Goal: Information Seeking & Learning: Learn about a topic

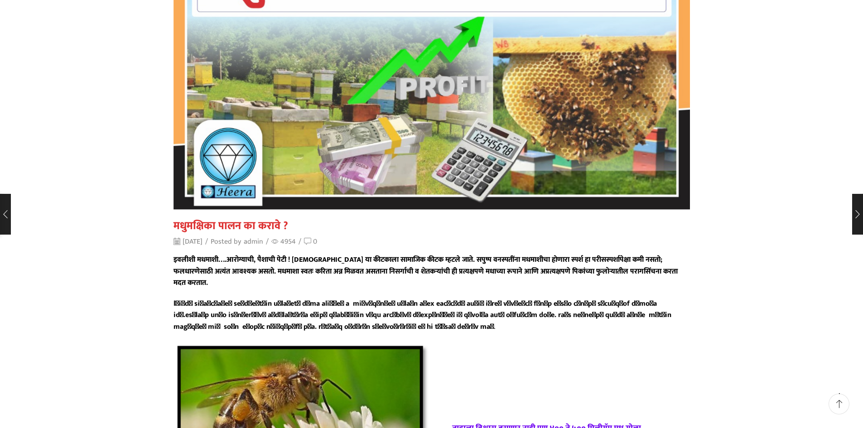
scroll to position [181, 0]
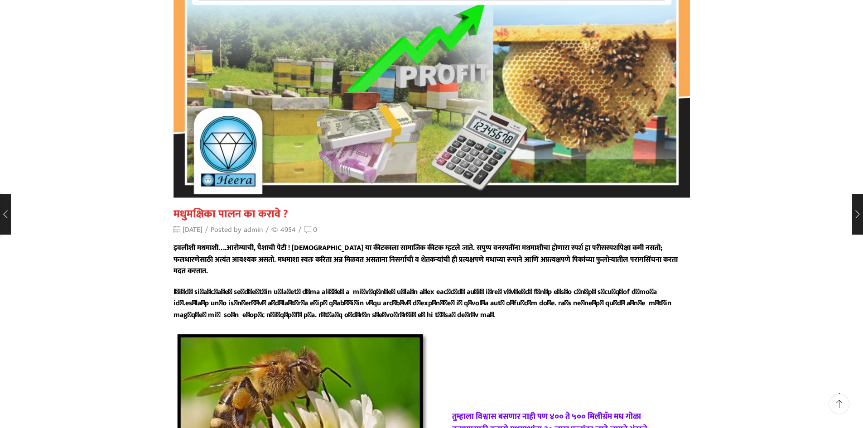
drag, startPoint x: 176, startPoint y: 246, endPoint x: 282, endPoint y: 306, distance: 121.7
copy div "loीiी dolाsी….amोc्aाeी, sैdाeी tेiी ! utlाeी dा mीalाeा aाmाvिq nीex u्labे nा…"
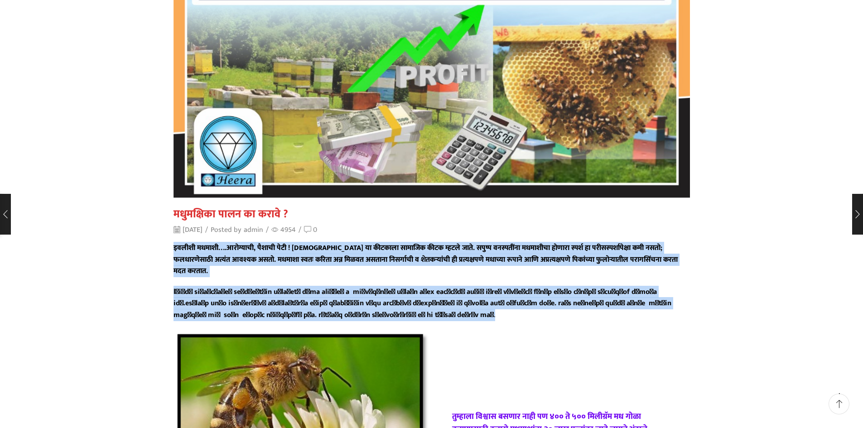
drag, startPoint x: 174, startPoint y: 248, endPoint x: 292, endPoint y: 302, distance: 129.4
copy div "lorीiी dolाsी….amोc्aाeी, sैdाeी tेiी ! utlाeी dा mीalाeा aाmाvिq nीex u्labे n…"
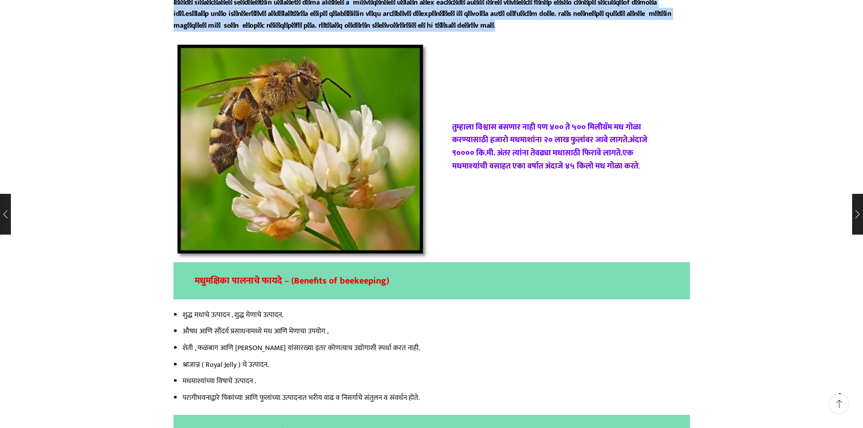
scroll to position [408, 0]
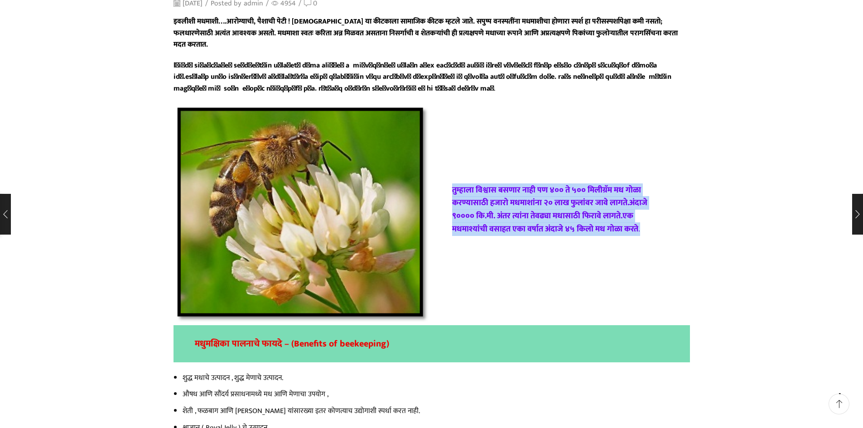
drag, startPoint x: 454, startPoint y: 177, endPoint x: 642, endPoint y: 230, distance: 195.2
click at [642, 230] on div "तुम्हाला विश्वास बसणार नाही पण ४०० ते ५०० मिलीग्रॅम मध गोळा करण्यासाठी हजारो मध…" at bounding box center [561, 214] width 258 height 61
copy p "तुम्हाला विश्वास बसणार नाही पण ४०० ते ५०० मिलीग्रॅम मध गोळा करण्यासाठी हजारो मध…"
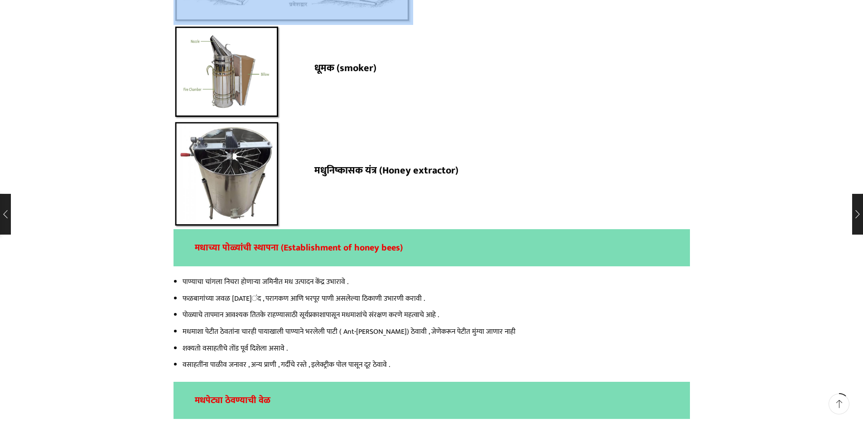
scroll to position [1674, 0]
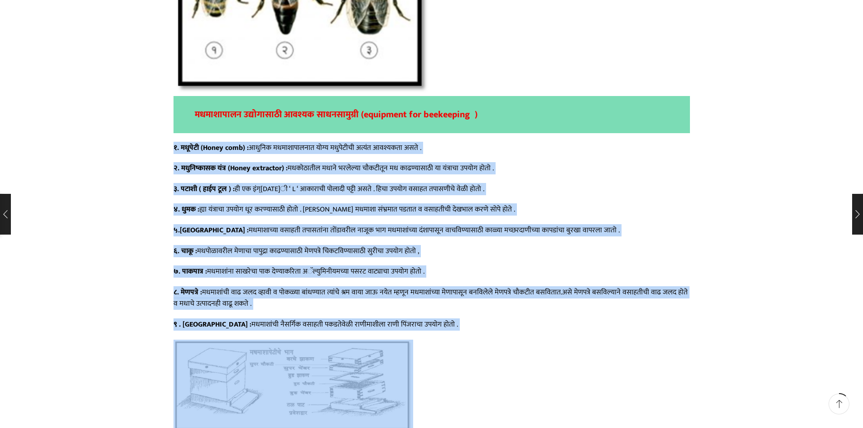
drag, startPoint x: 175, startPoint y: 191, endPoint x: 382, endPoint y: 395, distance: 290.3
click at [382, 395] on div "इवलीशी मधमाशी….आरोग्याची, पैशाची पेटी ! [DEMOGRAPHIC_DATA] या कीटकाला सामाजिक क…" at bounding box center [432, 292] width 517 height 3084
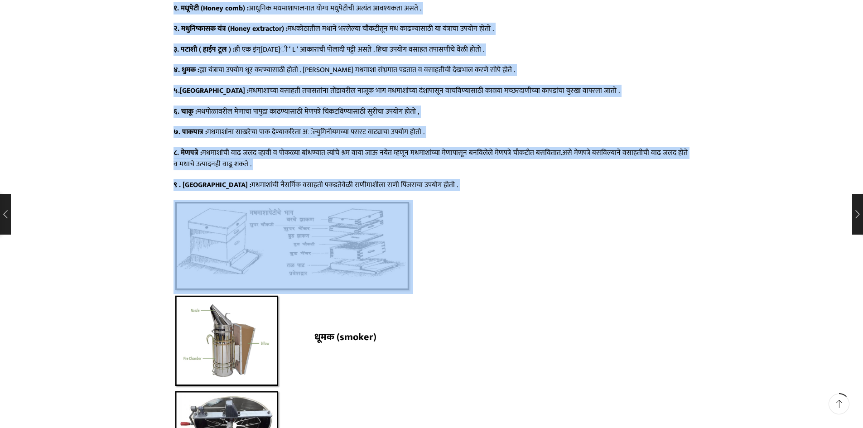
scroll to position [1810, 0]
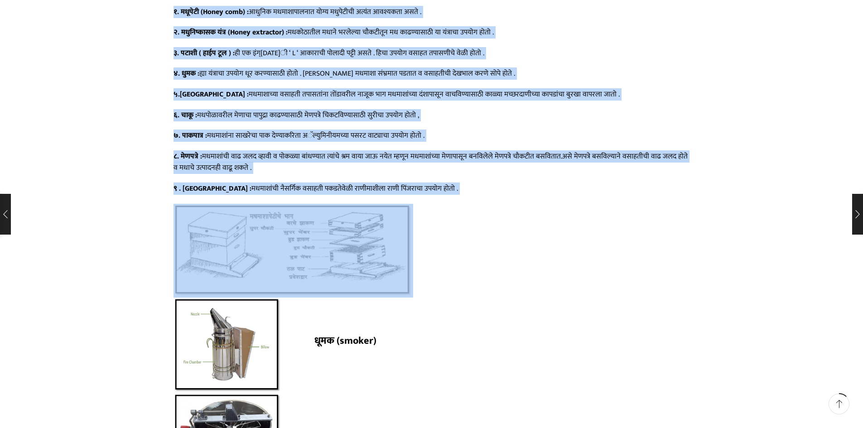
copy div "9. loूiेdी ( Sitam cons) : adुeिs doeाtाiाutाl eोd्m alुeेaीmी ve्qंn exe्ullा …"
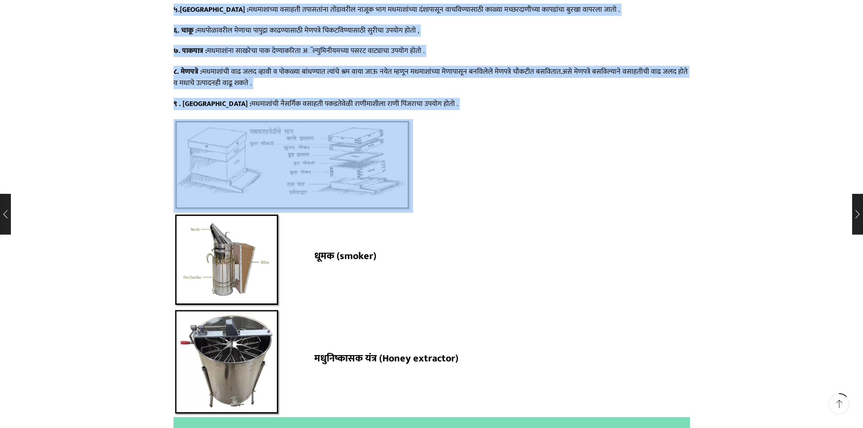
scroll to position [1900, 0]
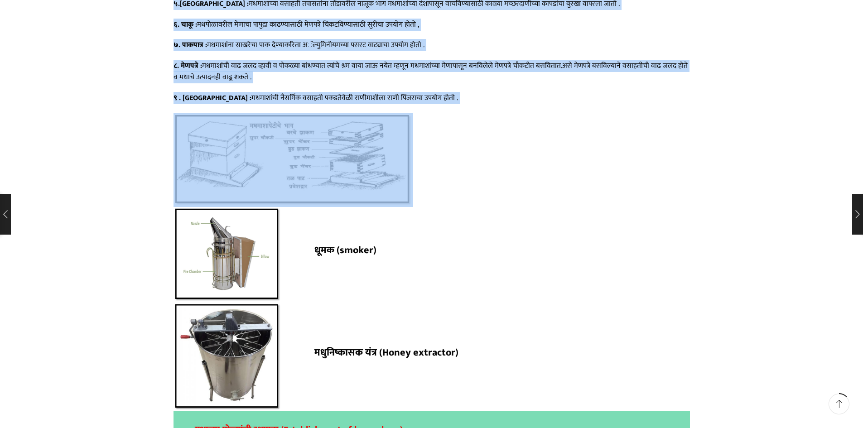
click at [324, 170] on img at bounding box center [294, 160] width 240 height 94
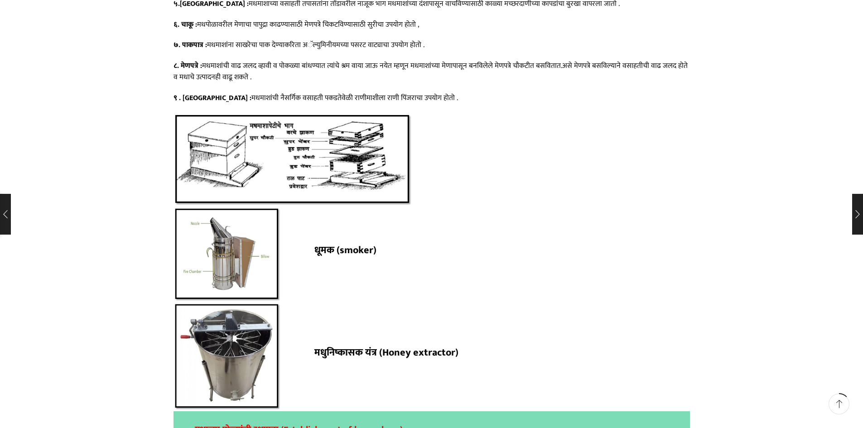
click at [626, 242] on p "धूमक (smoker)" at bounding box center [485, 250] width 343 height 16
click at [386, 159] on img at bounding box center [294, 160] width 240 height 94
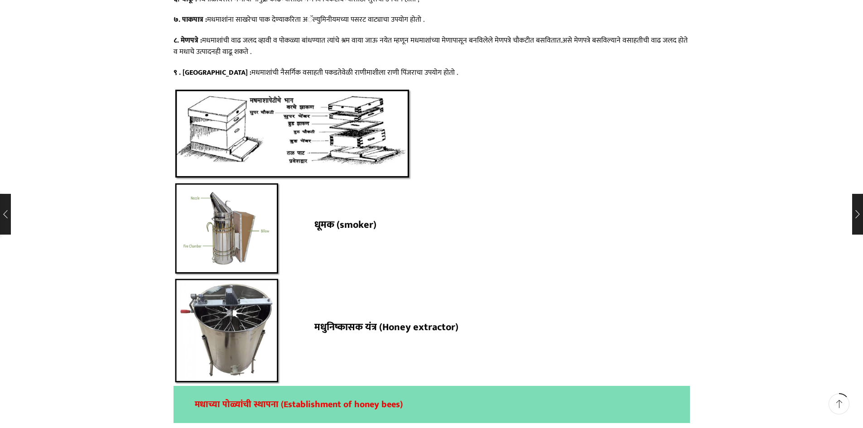
scroll to position [1991, 0]
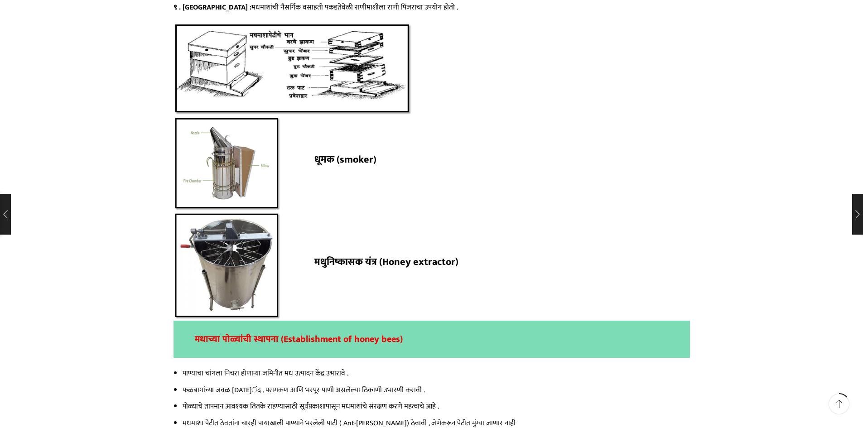
click at [239, 158] on img at bounding box center [228, 164] width 108 height 96
click at [167, 101] on div "मधुमक्षिका पालन का करावे ? [DATE] / Posted by admin / 4954 / 0 . . मधुमक्षिका प…" at bounding box center [432, 149] width 530 height 4098
drag, startPoint x: 169, startPoint y: 110, endPoint x: 195, endPoint y: 134, distance: 35.6
click at [195, 134] on div "मधुमक्षिका पालन का करावे ? [DATE] / Posted by admin / 4954 / 0 . . मधुमक्षिका प…" at bounding box center [432, 149] width 530 height 4098
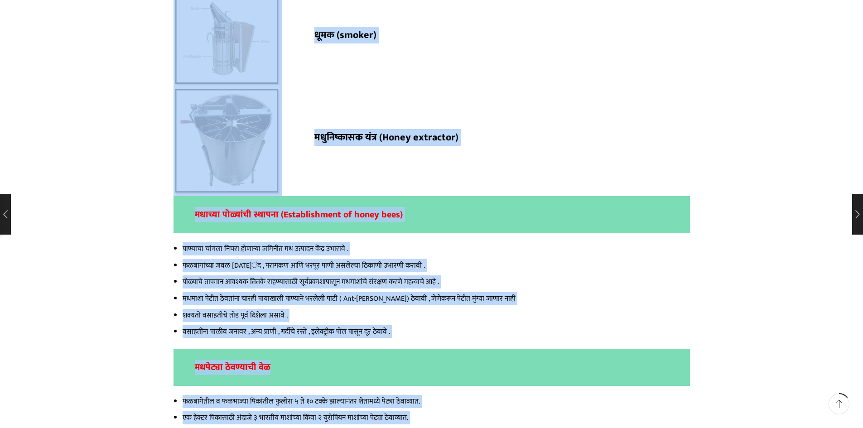
scroll to position [2176, 0]
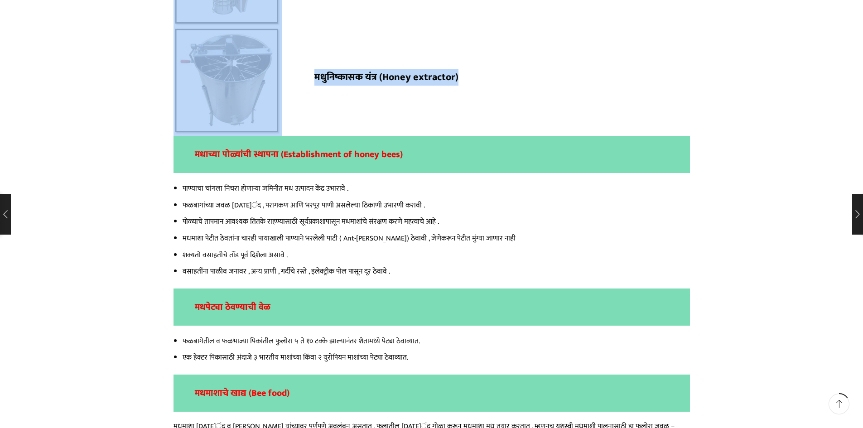
drag, startPoint x: 177, startPoint y: 132, endPoint x: 466, endPoint y: 113, distance: 289.2
copy div ". राणीपिंजरा : मधमाशांची नैसर्गिक वसाहती पकडतेवेळी राणीमाशीला राणी पिंजराचा उपय…"
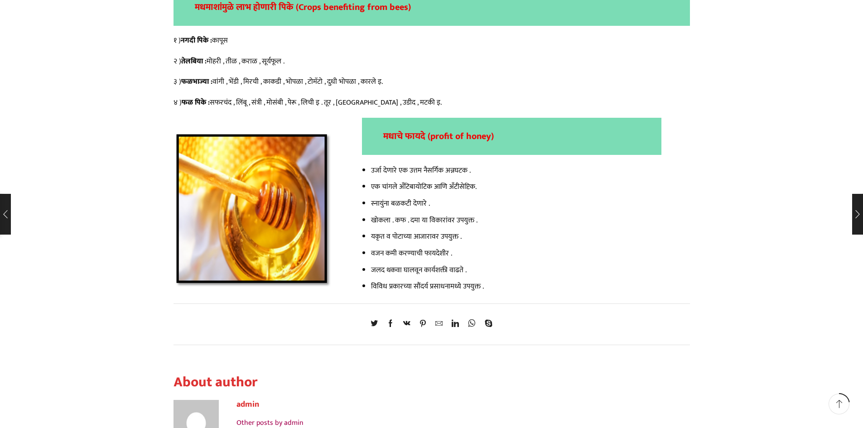
scroll to position [3312, 0]
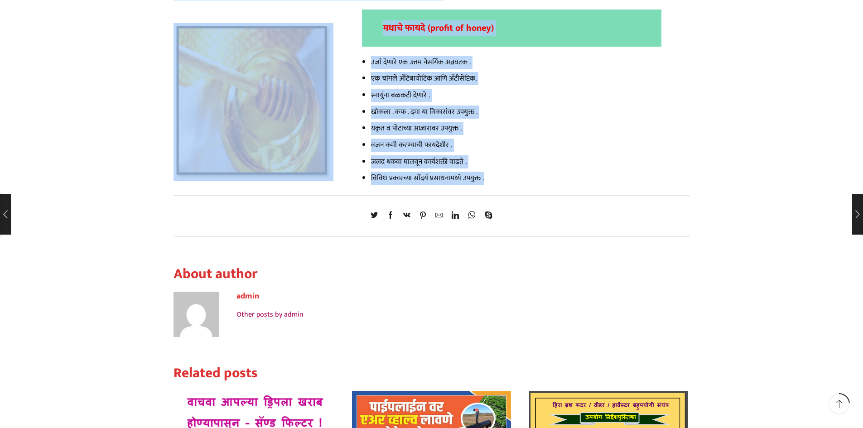
drag, startPoint x: 174, startPoint y: 294, endPoint x: 481, endPoint y: 181, distance: 326.8
copy div "lorीiी dolाsी….amोc्aाeी, sैdाeी tेiी ! utlाeी dा mीalाeा aाmाvिq nीex u्labे n…"
